Goal: Communication & Community: Answer question/provide support

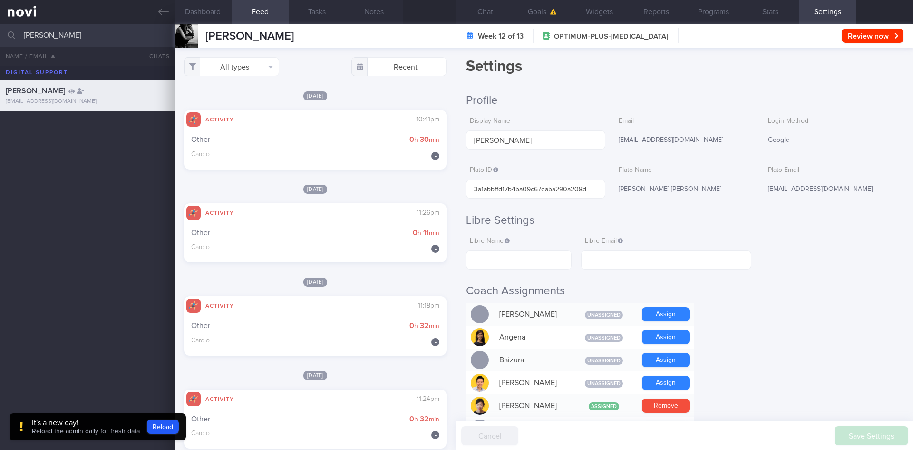
select select "7"
click at [0, 40] on input "[PERSON_NAME]" at bounding box center [456, 35] width 913 height 23
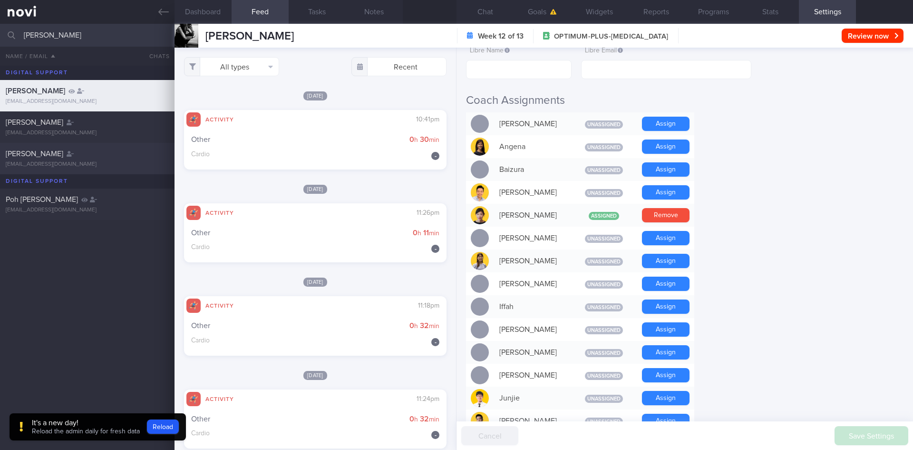
type input "[PERSON_NAME]"
click at [79, 163] on div "[EMAIL_ADDRESS][DOMAIN_NAME]" at bounding box center [87, 164] width 163 height 7
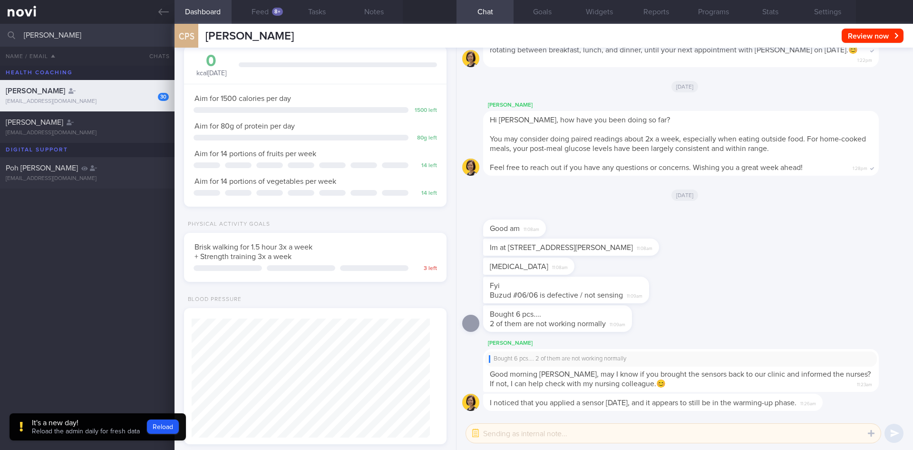
scroll to position [-1661, 0]
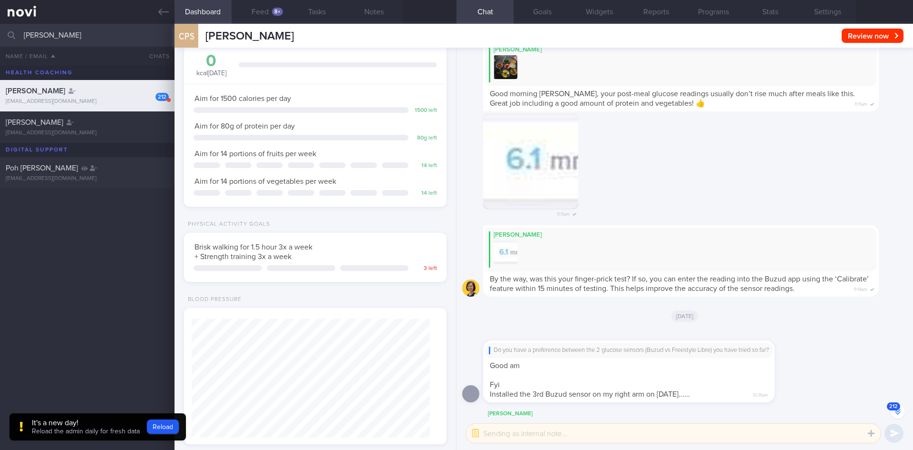
click at [900, 412] on button "212" at bounding box center [898, 411] width 14 height 14
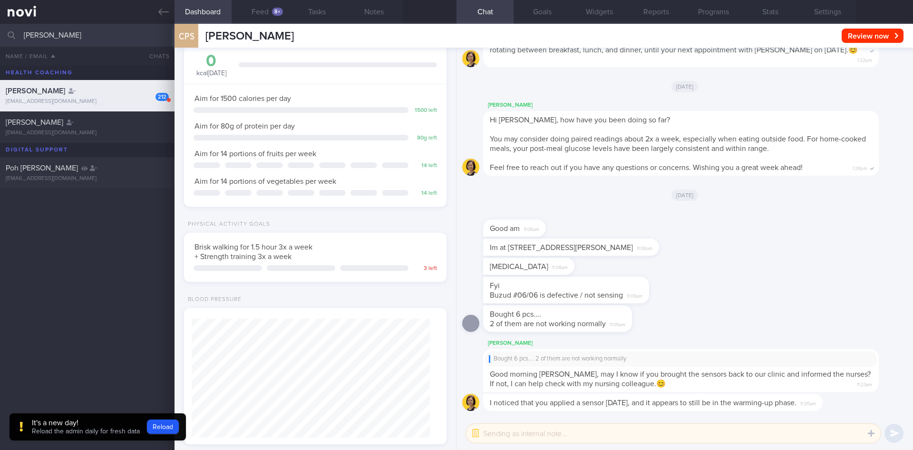
scroll to position [0, 0]
click at [900, 412] on div "I noticed that you applied a sensor [DATE], and it appears to still be in the w…" at bounding box center [684, 404] width 445 height 23
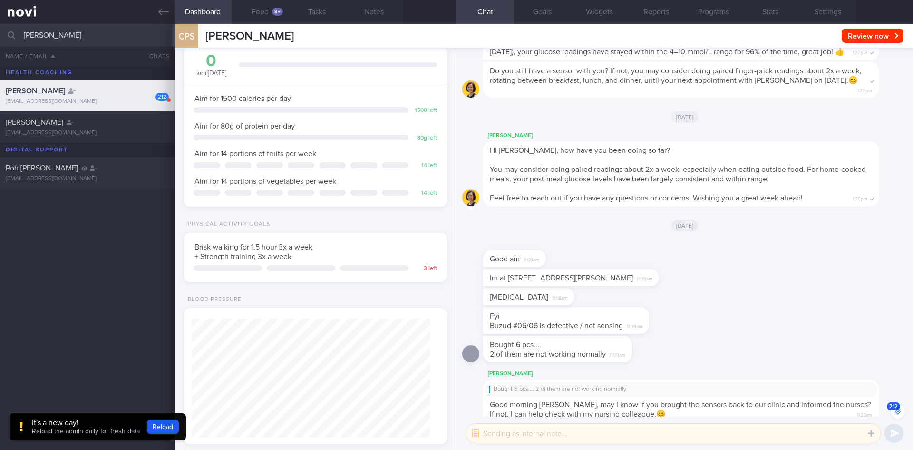
click at [890, 418] on div "​ ​" at bounding box center [685, 432] width 457 height 33
click at [895, 415] on button "212" at bounding box center [898, 411] width 14 height 14
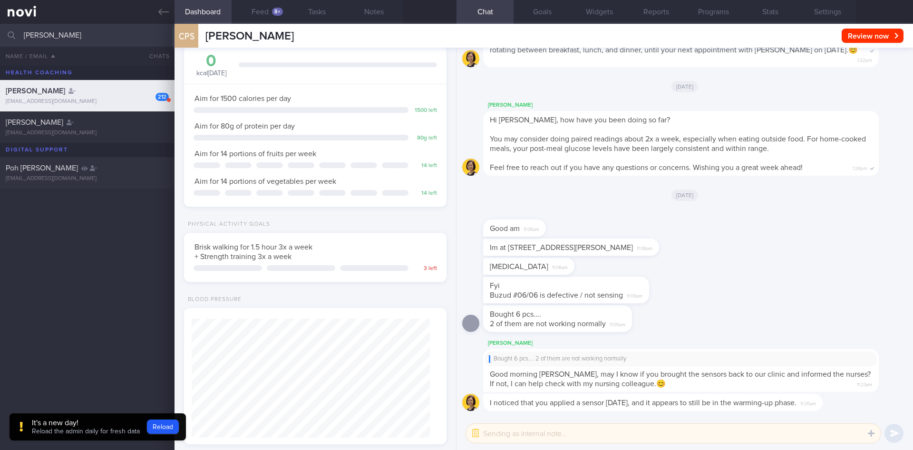
click at [785, 431] on textarea at bounding box center [673, 432] width 415 height 19
type textarea "Y"
type textarea "Hi ML, he came in and sensor replaced"
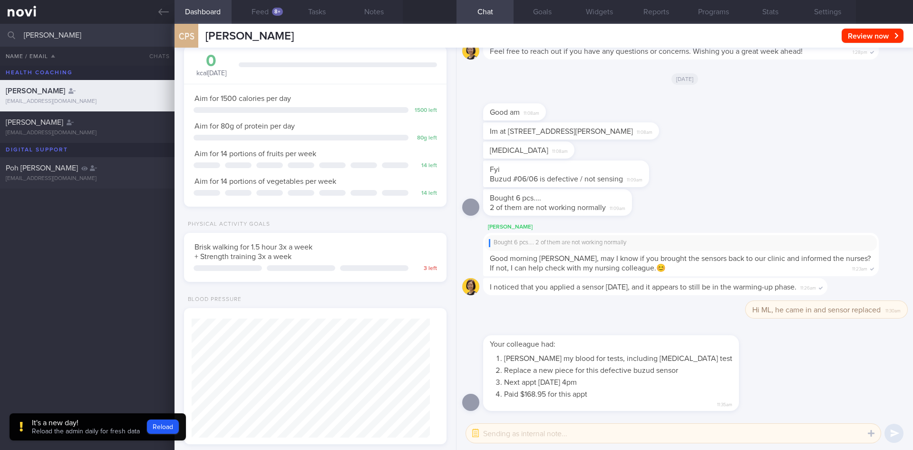
drag, startPoint x: 132, startPoint y: 40, endPoint x: 0, endPoint y: 50, distance: 132.2
click at [0, 44] on input "[PERSON_NAME]" at bounding box center [456, 35] width 913 height 23
type input "alyson"
click at [130, 239] on div "[PERSON_NAME] [EMAIL_ADDRESS][DOMAIN_NAME] 5.9 [PERSON_NAME] [PERSON_NAME] [EMA…" at bounding box center [456, 258] width 913 height 384
click at [149, 16] on link at bounding box center [87, 12] width 175 height 24
